Goal: Check status: Check status

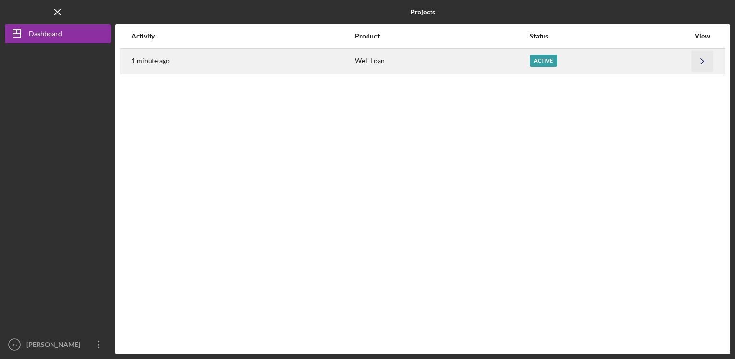
click at [699, 62] on icon "Icon/Navigate" at bounding box center [703, 61] width 22 height 22
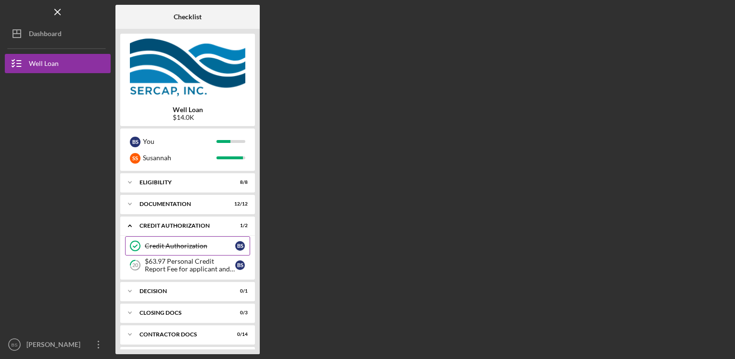
click at [218, 242] on div "Credit Authorization" at bounding box center [190, 246] width 90 height 8
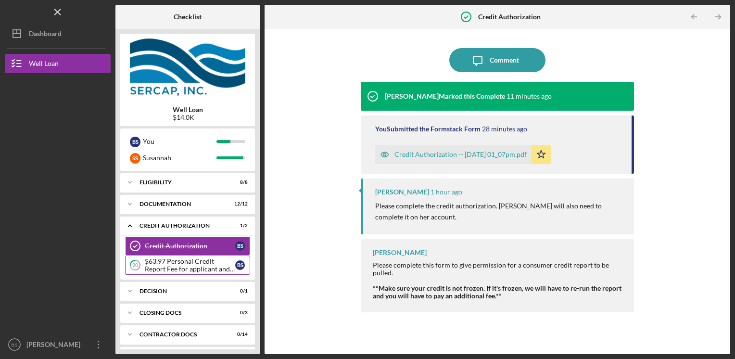
click at [208, 263] on div "$63.97 Personal Credit Report Fee for applicant and co borrower" at bounding box center [190, 264] width 90 height 15
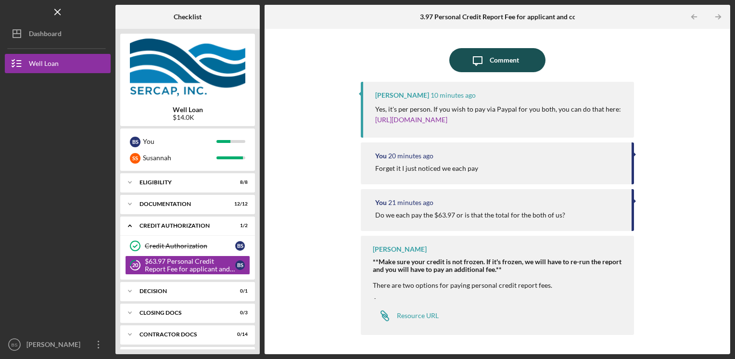
click at [493, 59] on div "Comment" at bounding box center [504, 60] width 29 height 24
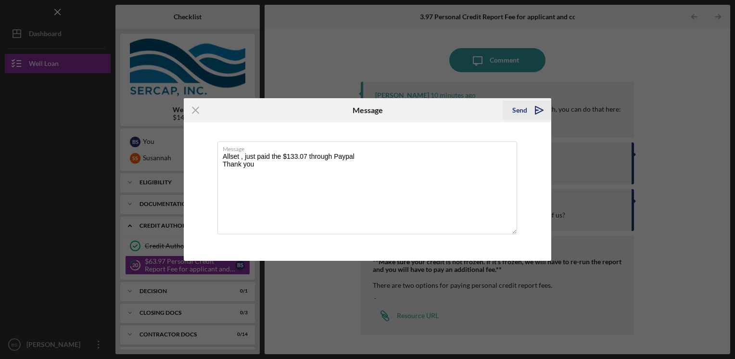
type textarea "Allset , just paid the $133.07 through Paypal Thank you"
click at [522, 109] on div "Send" at bounding box center [519, 110] width 15 height 19
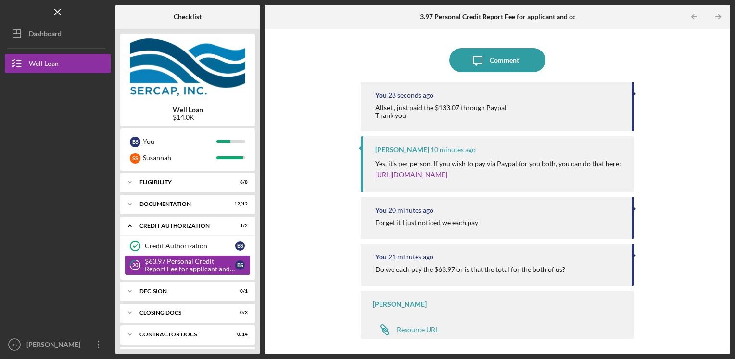
click at [187, 263] on div "$63.97 Personal Credit Report Fee for applicant and co borrower" at bounding box center [190, 264] width 90 height 15
click at [167, 290] on div "Decision" at bounding box center [191, 291] width 103 height 6
click at [160, 308] on div "Decision" at bounding box center [190, 311] width 90 height 8
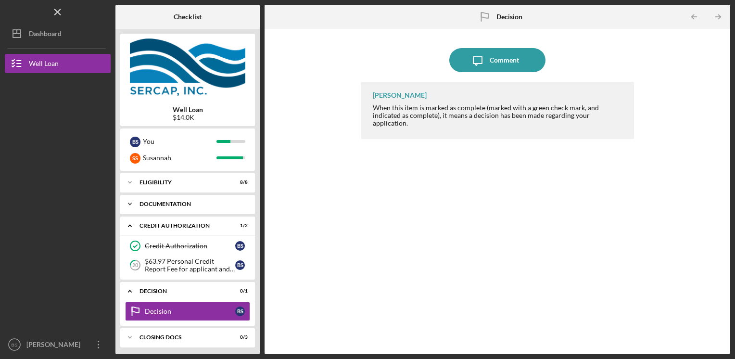
click at [186, 201] on div "Documentation" at bounding box center [191, 204] width 103 height 6
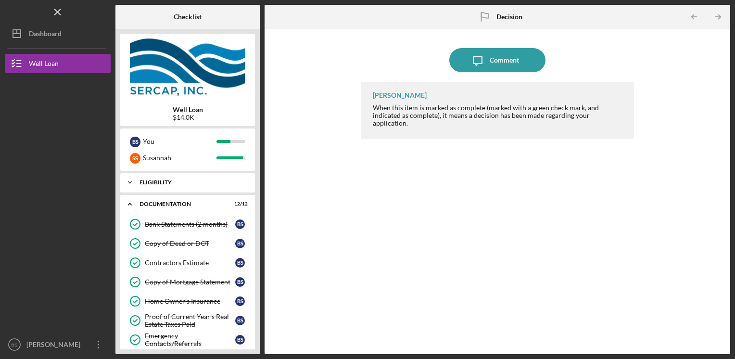
click at [193, 178] on div "Icon/Expander Eligibility 8 / 8" at bounding box center [187, 182] width 135 height 19
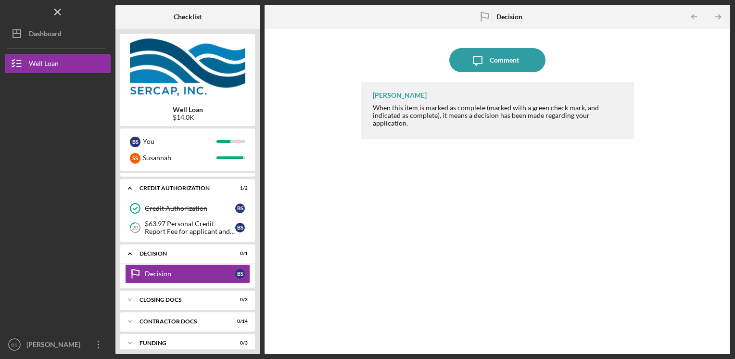
scroll to position [437, 0]
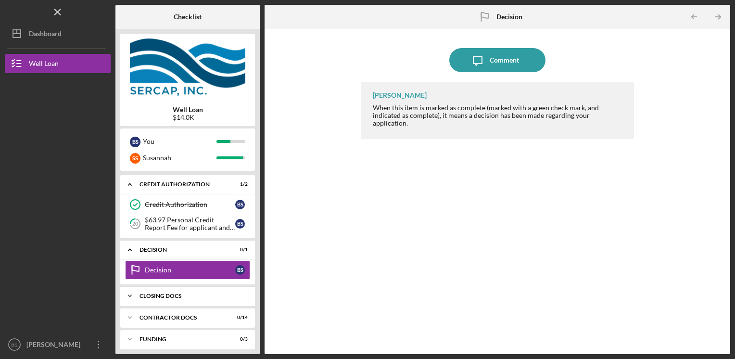
click at [145, 294] on div "Icon/Expander CLOSING DOCS 0 / 3" at bounding box center [187, 295] width 135 height 19
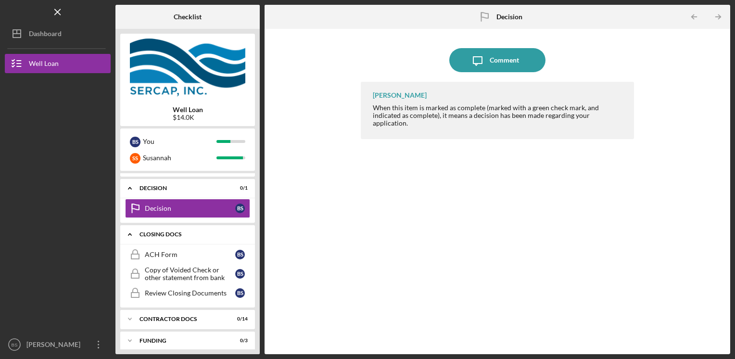
scroll to position [499, 0]
click at [173, 309] on div "Icon/Expander Contractor Docs 0 / 14" at bounding box center [187, 318] width 135 height 19
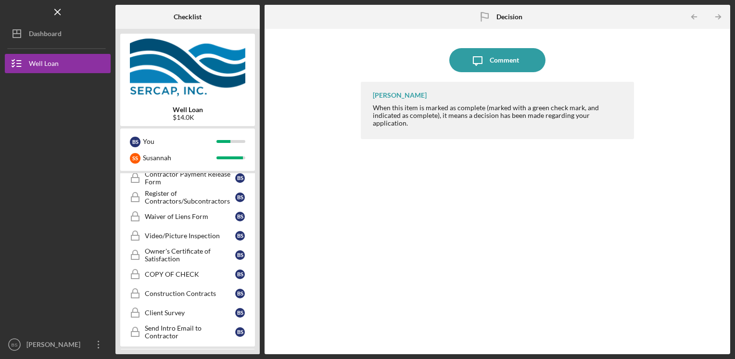
scroll to position [771, 0]
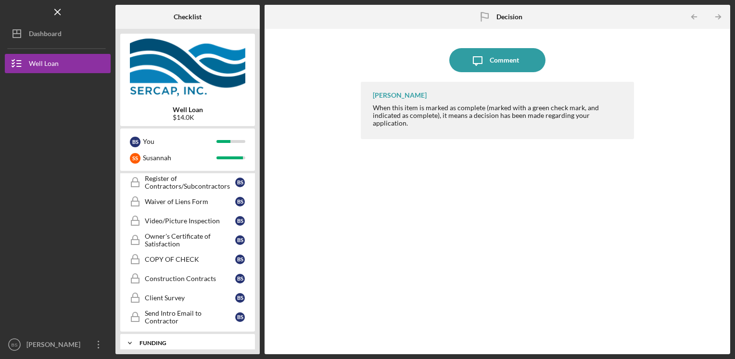
click at [180, 340] on div "Funding" at bounding box center [191, 343] width 103 height 6
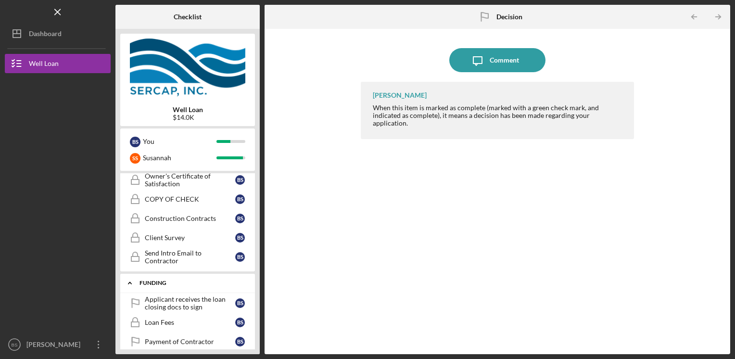
scroll to position [833, 0]
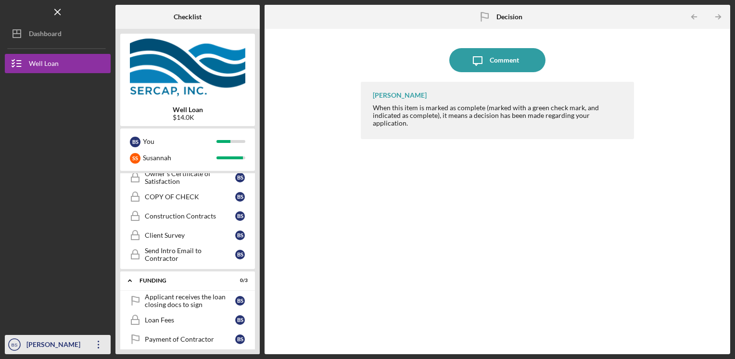
click at [94, 342] on icon "Icon/Overflow" at bounding box center [99, 344] width 24 height 24
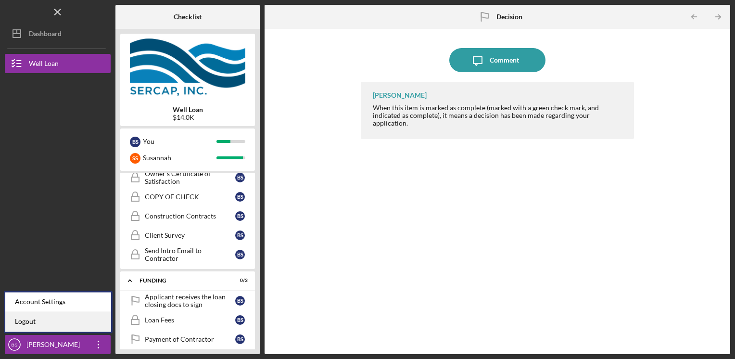
click at [80, 326] on link "Logout" at bounding box center [58, 322] width 106 height 20
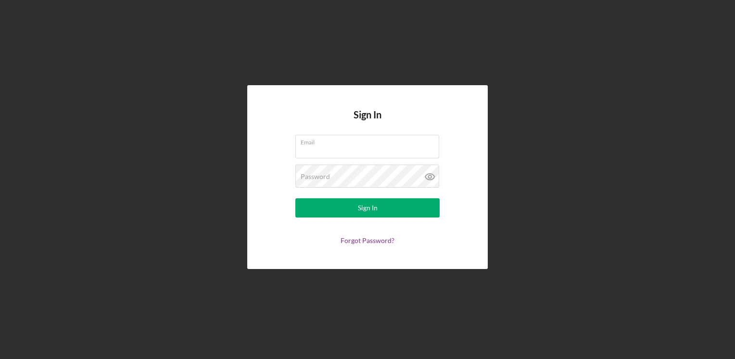
type input "[EMAIL_ADDRESS][DOMAIN_NAME]"
